Goal: Information Seeking & Learning: Learn about a topic

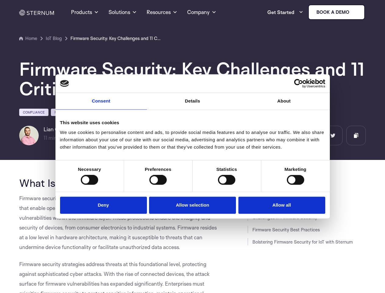
click at [101, 105] on link "Consent" at bounding box center [100, 101] width 91 height 17
click at [193, 105] on link "Details" at bounding box center [192, 101] width 91 height 17
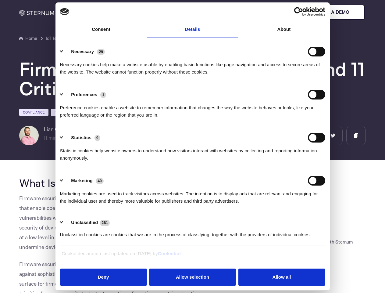
click at [284, 76] on div "Necessary cookies help make a website usable by enabling basic functions like p…" at bounding box center [192, 65] width 265 height 19
click at [89, 161] on div "Statistic cookies help website owners to understand how visitors interact with …" at bounding box center [192, 151] width 265 height 19
click at [158, 161] on div "Statistic cookies help website owners to understand how visitors interact with …" at bounding box center [192, 151] width 265 height 19
click at [226, 161] on div "Statistic cookies help website owners to understand how visitors interact with …" at bounding box center [192, 151] width 265 height 19
click at [295, 161] on div "Statistic cookies help website owners to understand how visitors interact with …" at bounding box center [192, 151] width 265 height 19
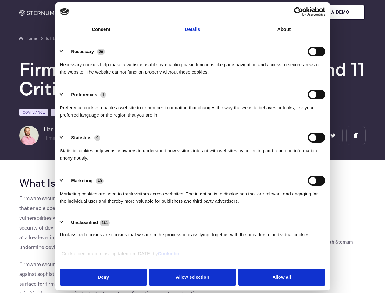
click at [105, 204] on li "Marketing 40 Marketing cookies are used to track visitors across websites. The …" at bounding box center [192, 190] width 265 height 43
click at [193, 204] on li "Marketing 40 Marketing cookies are used to track visitors across websites. The …" at bounding box center [192, 190] width 265 height 43
click at [280, 204] on li "Marketing 40 Marketing cookies are used to track visitors across websites. The …" at bounding box center [192, 190] width 265 height 43
